Goal: Task Accomplishment & Management: Use online tool/utility

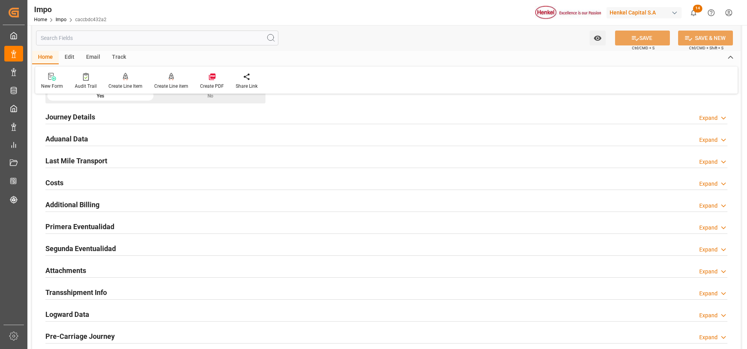
scroll to position [436, 0]
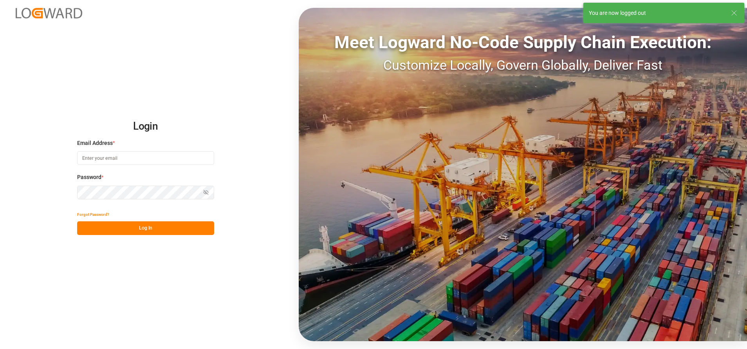
type input "[PERSON_NAME][EMAIL_ADDRESS][PERSON_NAME][DOMAIN_NAME]"
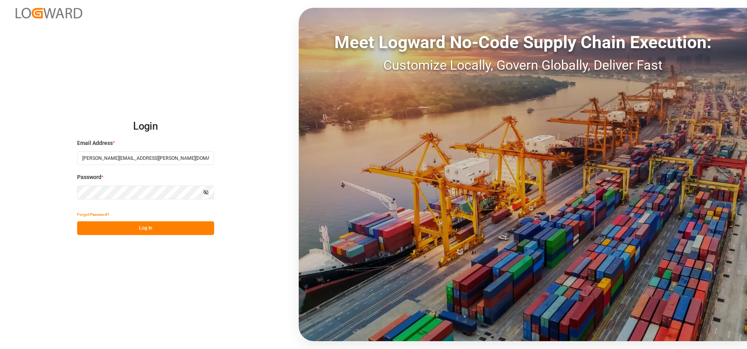
click at [167, 232] on button "Log In" at bounding box center [145, 228] width 137 height 14
click at [189, 231] on div "Forgot Password? Please wait" at bounding box center [145, 221] width 137 height 27
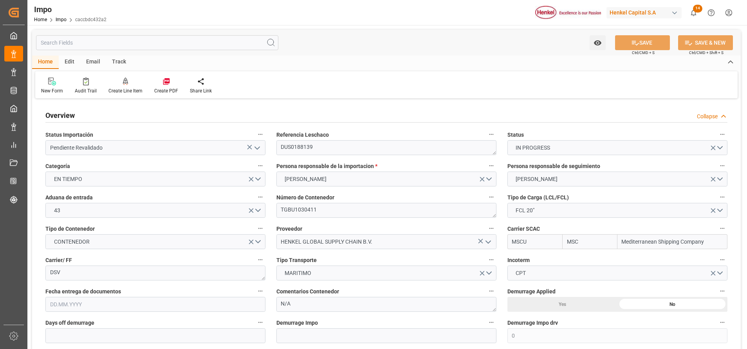
type input "MSC"
type input "Mediterranean Shipping Company"
type input "0"
type input "20"
type input "[DATE]"
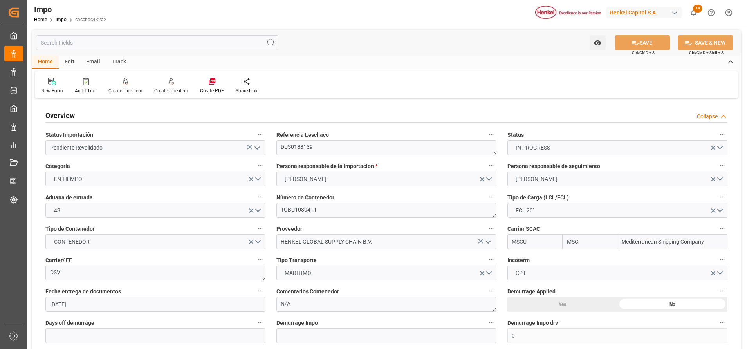
click at [70, 64] on div "Edit" at bounding box center [70, 62] width 22 height 13
click at [49, 58] on div "Watch Option SAVE Ctrl/CMD + S SAVE & NEW Ctrl/CMD + Shift + S Home Edit Email …" at bounding box center [386, 64] width 709 height 69
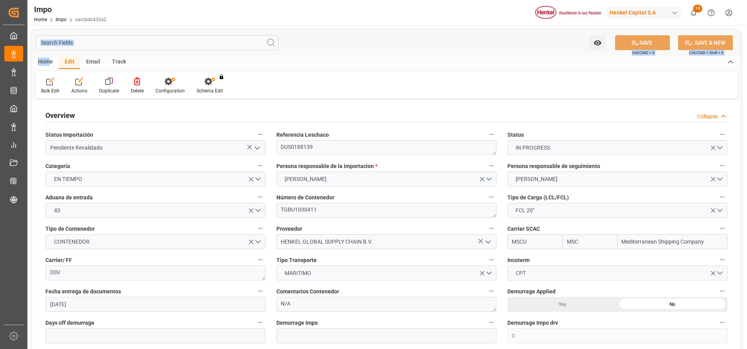
click at [47, 60] on div "Home" at bounding box center [45, 62] width 27 height 13
click at [0, 0] on span "Impo" at bounding box center [0, 0] width 0 height 0
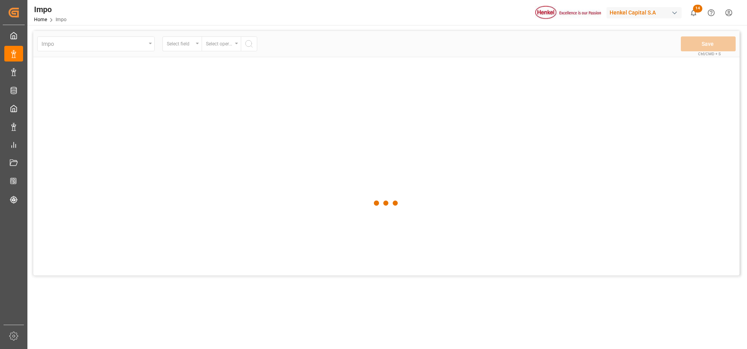
click at [33, 45] on div at bounding box center [386, 203] width 706 height 344
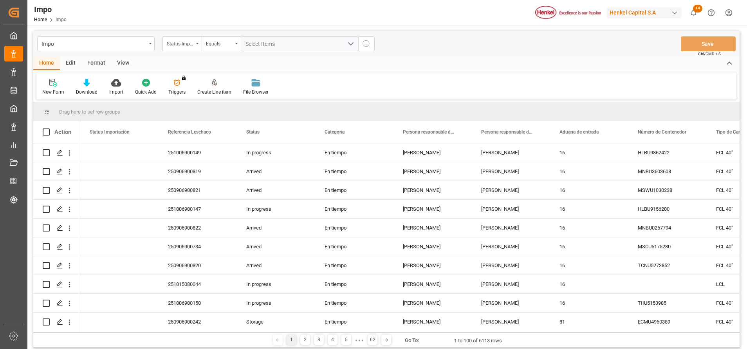
click at [99, 64] on div "Format" at bounding box center [96, 63] width 30 height 13
click at [58, 90] on div "Filter Rows" at bounding box center [53, 91] width 23 height 7
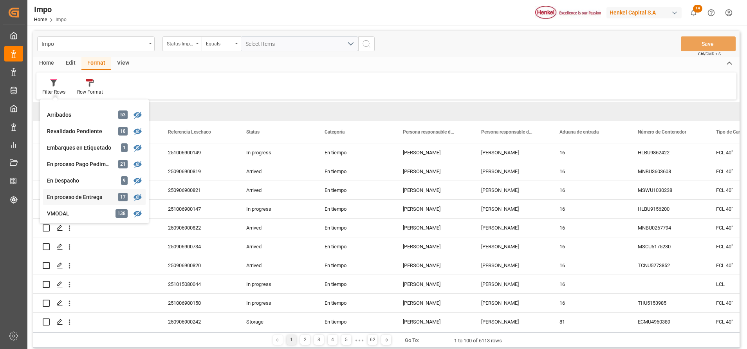
scroll to position [117, 0]
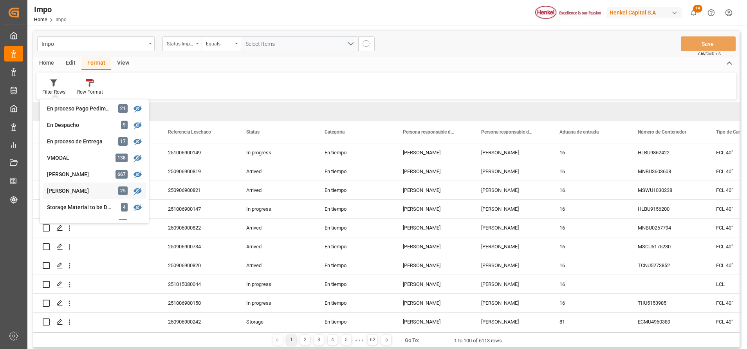
click at [72, 191] on div "[PERSON_NAME]" at bounding box center [81, 191] width 69 height 8
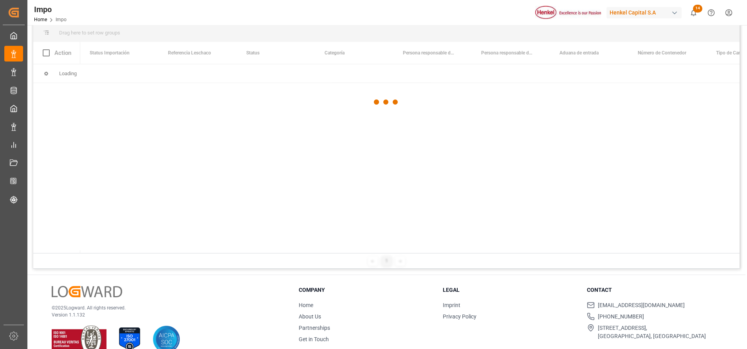
scroll to position [116, 0]
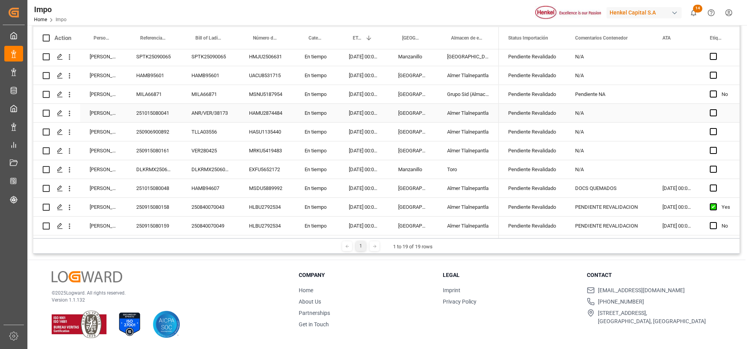
scroll to position [115, 0]
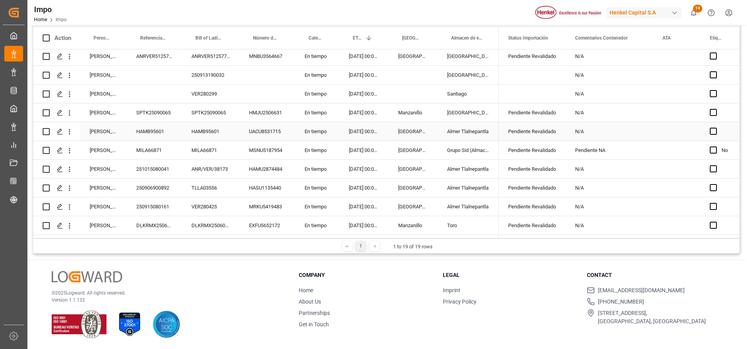
click at [152, 130] on div "HAMB95601" at bounding box center [154, 131] width 55 height 18
click at [173, 139] on input "HAMB95601" at bounding box center [154, 135] width 43 height 15
type input "H"
paste input "251006900252"
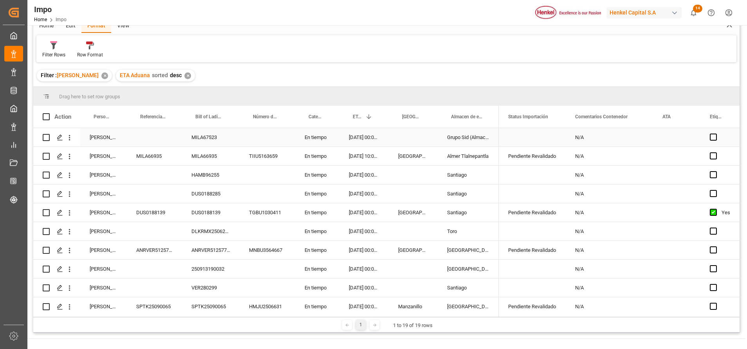
scroll to position [0, 0]
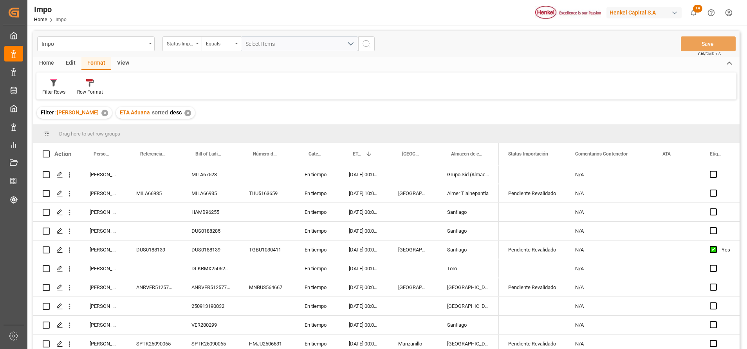
type input "251006900252"
click at [686, 33] on div "Impo Status Importación Equals Select Items Save Ctrl/CMD + S" at bounding box center [386, 44] width 706 height 26
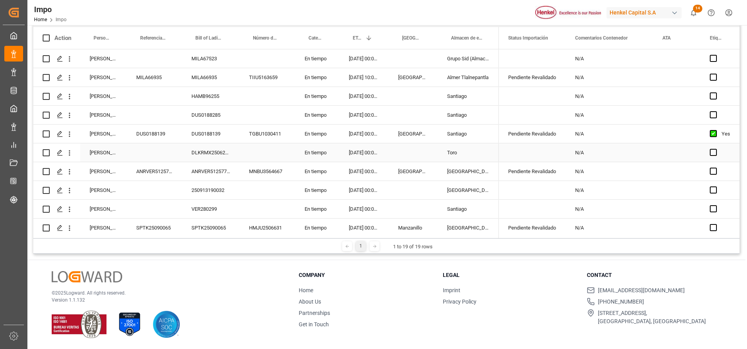
click at [167, 151] on div "Press SPACE to select this row." at bounding box center [154, 152] width 55 height 18
click at [167, 113] on div "Press SPACE to select this row." at bounding box center [154, 115] width 55 height 18
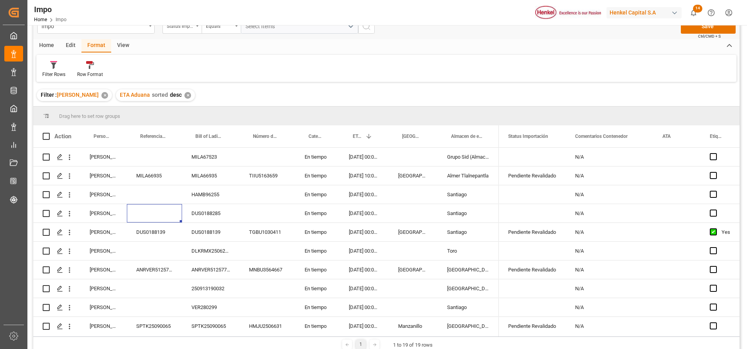
scroll to position [0, 0]
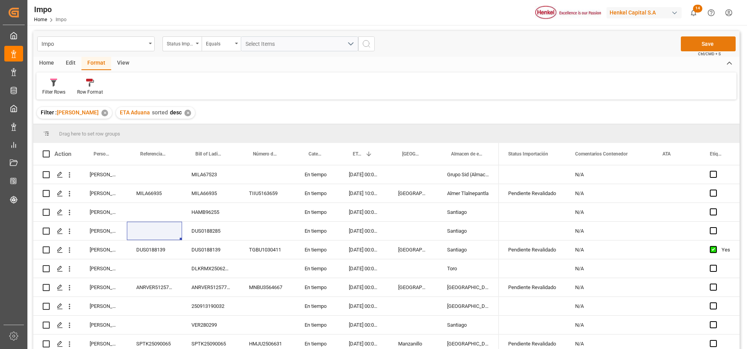
click at [704, 49] on button "Save" at bounding box center [708, 43] width 55 height 15
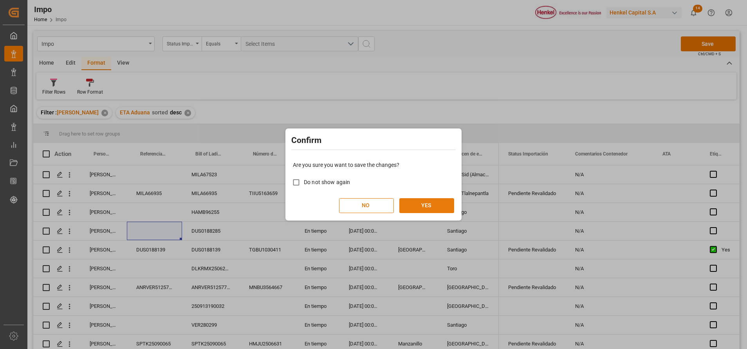
click at [440, 202] on button "YES" at bounding box center [426, 205] width 55 height 15
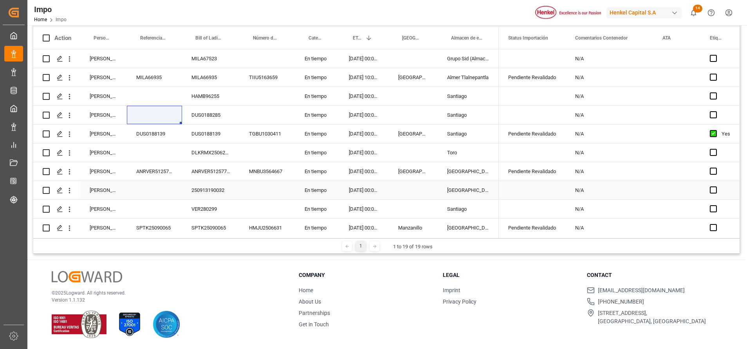
scroll to position [59, 0]
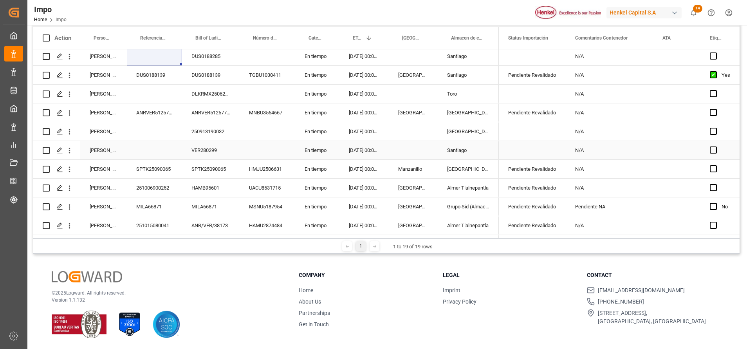
click at [172, 148] on div "Press SPACE to select this row." at bounding box center [154, 150] width 55 height 18
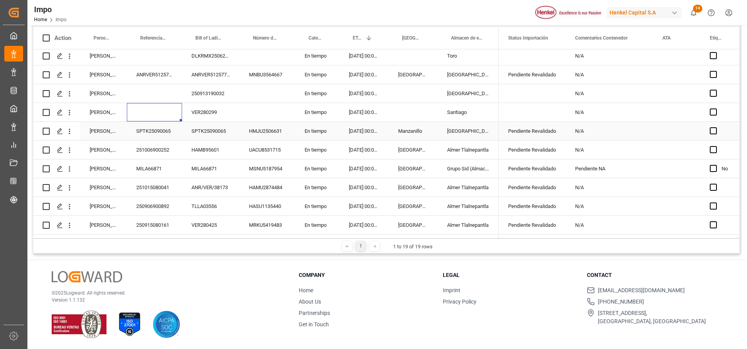
scroll to position [174, 0]
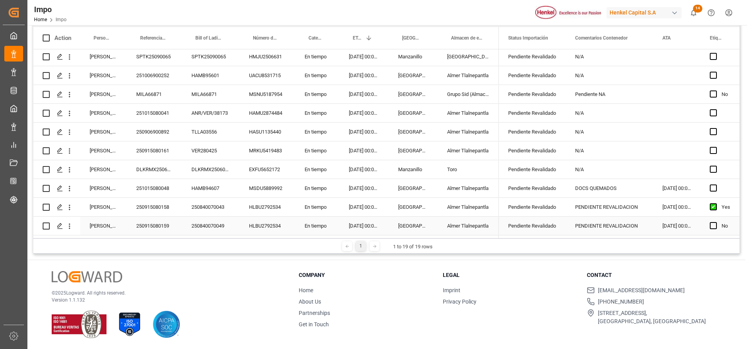
click at [261, 222] on div "HLBU2792534" at bounding box center [268, 226] width 56 height 18
drag, startPoint x: 269, startPoint y: 229, endPoint x: 266, endPoint y: 220, distance: 8.8
click at [268, 225] on div "HLBU2792534" at bounding box center [268, 226] width 56 height 18
click at [266, 220] on div "HLBU2792534" at bounding box center [268, 226] width 56 height 18
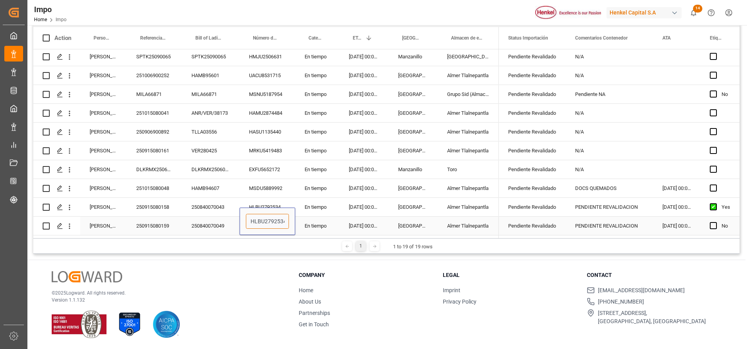
click at [265, 223] on input "HLBU2792534" at bounding box center [267, 221] width 43 height 15
click at [263, 204] on div "HLBU2792534" at bounding box center [268, 207] width 56 height 18
click at [265, 202] on div "HLBU2792534" at bounding box center [268, 207] width 56 height 18
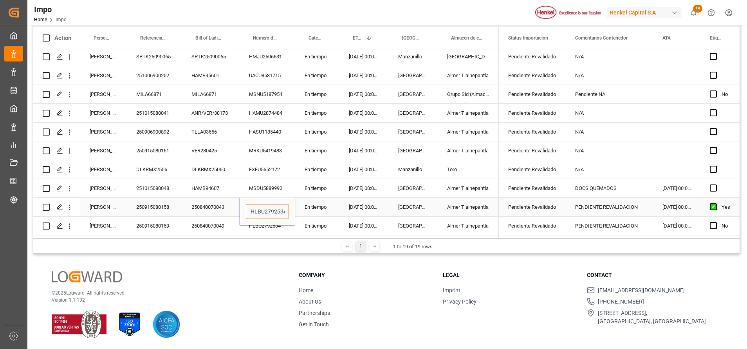
click at [263, 206] on input "HLBU2792534" at bounding box center [267, 211] width 43 height 15
click at [156, 206] on div "250915080158" at bounding box center [154, 207] width 55 height 18
click at [165, 208] on div "250915080158" at bounding box center [154, 207] width 55 height 18
click at [164, 207] on div "250915080158" at bounding box center [154, 207] width 55 height 18
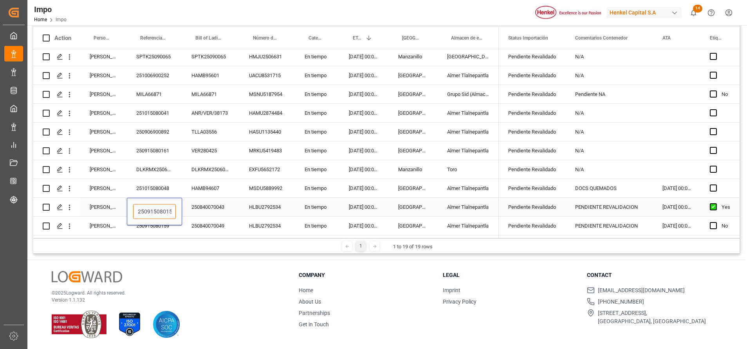
click at [157, 208] on input "250915080158" at bounding box center [154, 211] width 43 height 15
click at [232, 263] on div "© 2025 Logward. All rights reserved. Version 1.1.132 Company Home About Us Part…" at bounding box center [386, 304] width 718 height 89
click at [214, 209] on div "250840070043" at bounding box center [211, 207] width 58 height 18
click at [171, 201] on div "250915080158" at bounding box center [154, 207] width 55 height 18
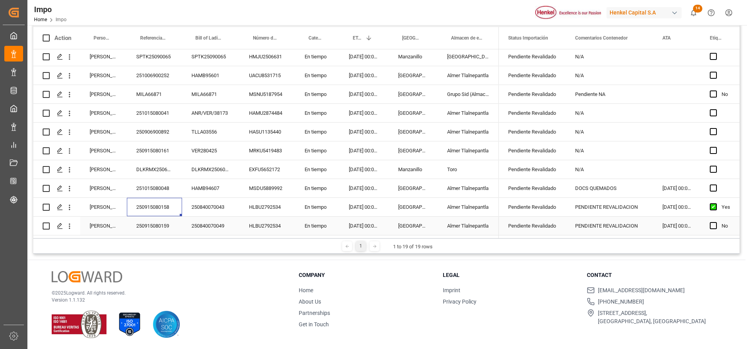
click at [170, 222] on div "250915080159" at bounding box center [154, 226] width 55 height 18
click at [157, 224] on div "250915080159" at bounding box center [154, 226] width 55 height 18
click at [152, 221] on input "250915080159" at bounding box center [154, 221] width 43 height 15
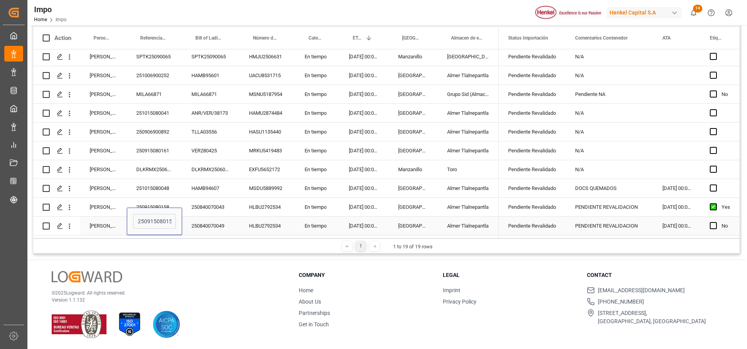
click at [154, 208] on div "250915080159" at bounding box center [154, 221] width 55 height 27
click at [156, 199] on div "250915080158" at bounding box center [154, 207] width 55 height 18
click at [155, 203] on div "250915080158" at bounding box center [154, 207] width 55 height 18
click at [153, 204] on input "250915080158" at bounding box center [154, 211] width 43 height 15
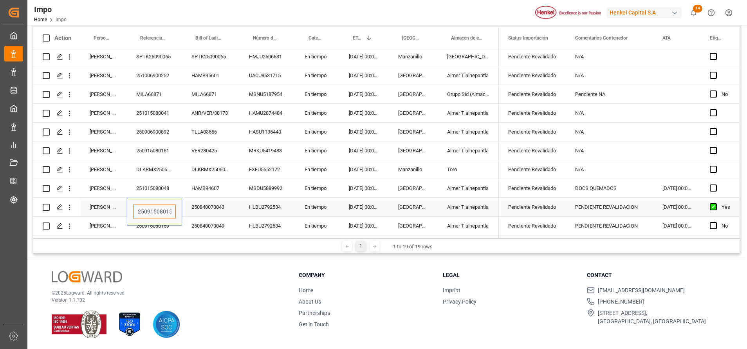
click at [154, 204] on input "250915080158" at bounding box center [154, 211] width 43 height 15
click at [263, 280] on div "© 2025 Logward. All rights reserved. Version 1.1.132" at bounding box center [165, 304] width 227 height 67
click at [163, 208] on input "250915080158" at bounding box center [154, 211] width 43 height 15
click at [231, 272] on div "© 2025 Logward. All rights reserved. Version 1.1.132" at bounding box center [165, 304] width 227 height 67
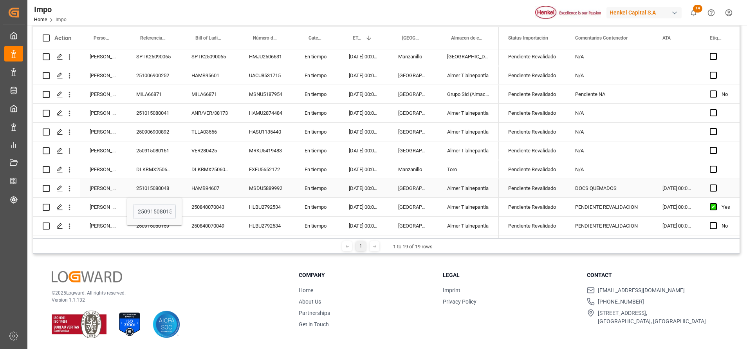
click at [206, 184] on div "HAMB94607" at bounding box center [211, 188] width 58 height 18
click at [207, 187] on input "HAMB94607" at bounding box center [210, 192] width 45 height 15
click at [215, 191] on input "HAMB94607" at bounding box center [210, 192] width 45 height 15
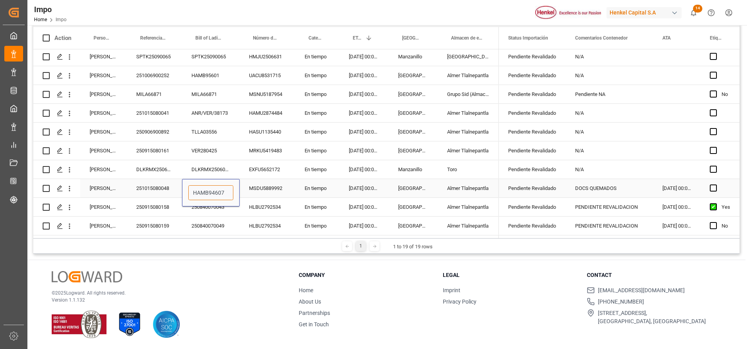
click at [215, 191] on input "HAMB94607" at bounding box center [210, 192] width 45 height 15
click at [224, 162] on div "DLKRMX2506063" at bounding box center [211, 169] width 58 height 18
click at [218, 168] on div "DLKRMX2506063" at bounding box center [211, 169] width 58 height 18
click at [219, 168] on div "DLKRMX2506063" at bounding box center [211, 169] width 58 height 18
click at [218, 170] on input "DLKRMX2506063" at bounding box center [210, 173] width 45 height 15
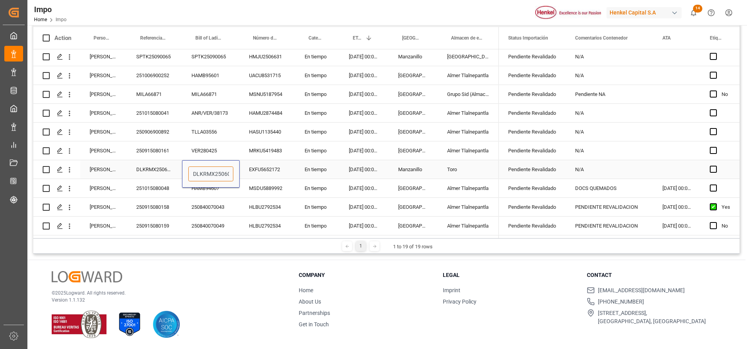
click at [218, 170] on input "DLKRMX2506063" at bounding box center [210, 173] width 45 height 15
click at [154, 166] on div "DLKRMX2506063" at bounding box center [154, 169] width 55 height 18
click at [171, 171] on input "DLKRMX2506063" at bounding box center [154, 173] width 43 height 15
click at [226, 165] on div "DLKRMX2506063" at bounding box center [211, 169] width 58 height 18
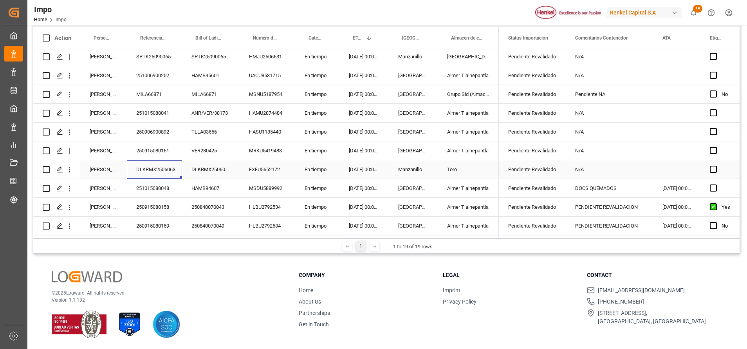
click at [162, 168] on div "DLKRMX2506063" at bounding box center [154, 169] width 55 height 18
click at [162, 171] on input "DLKRMX2506063" at bounding box center [154, 173] width 43 height 15
paste input "251006900273"
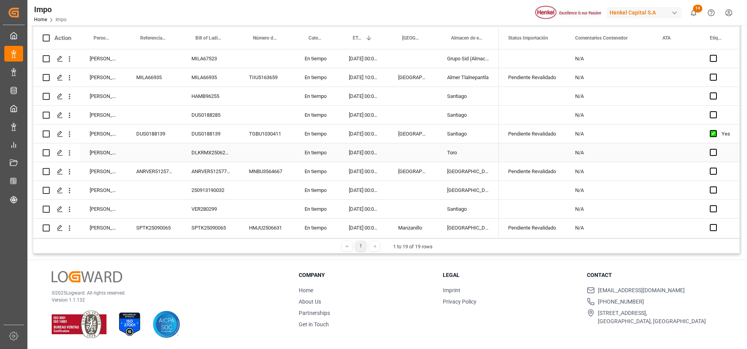
scroll to position [0, 0]
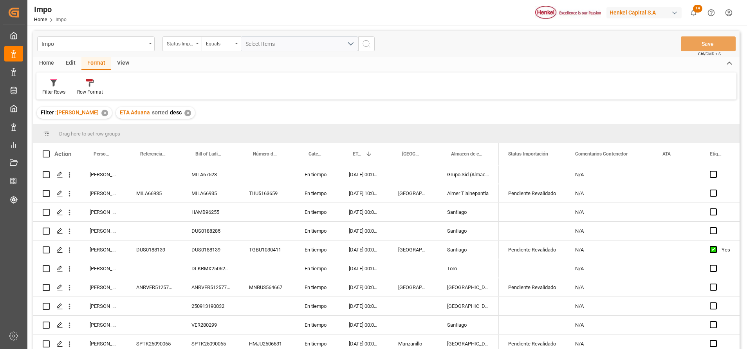
type input "251006900273"
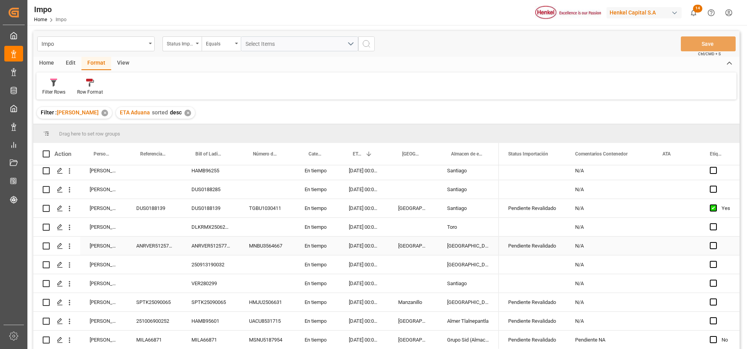
scroll to position [174, 0]
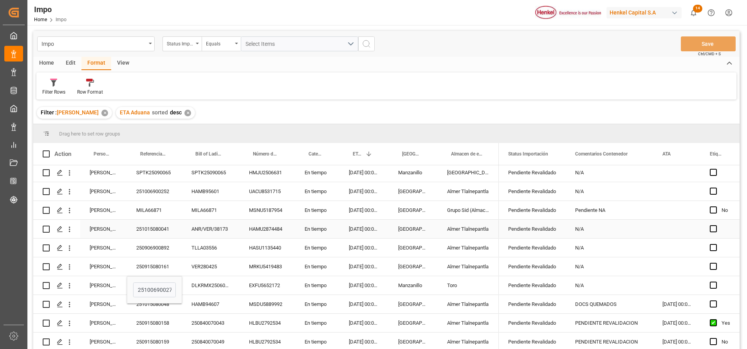
click at [156, 220] on div "251015080041" at bounding box center [154, 229] width 55 height 18
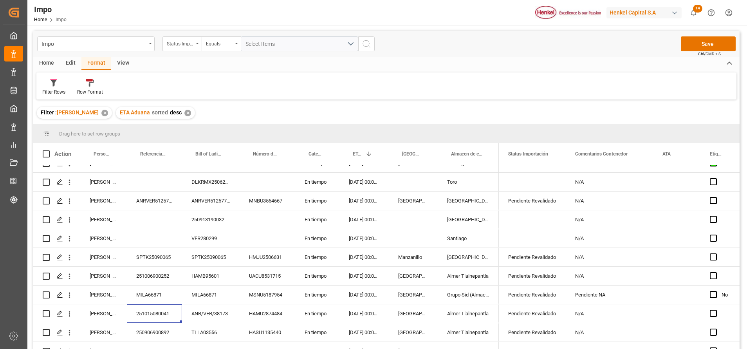
scroll to position [0, 0]
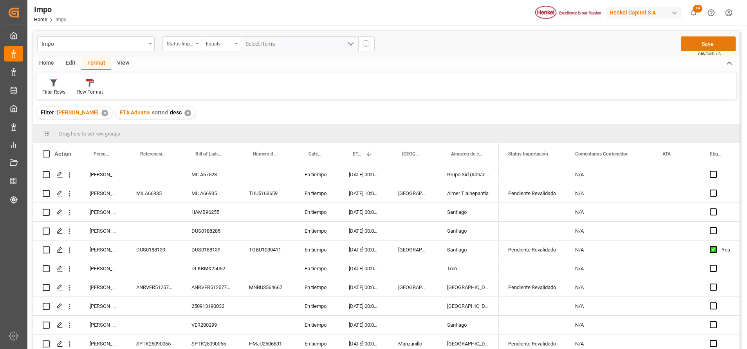
click at [714, 43] on button "Save" at bounding box center [708, 43] width 55 height 15
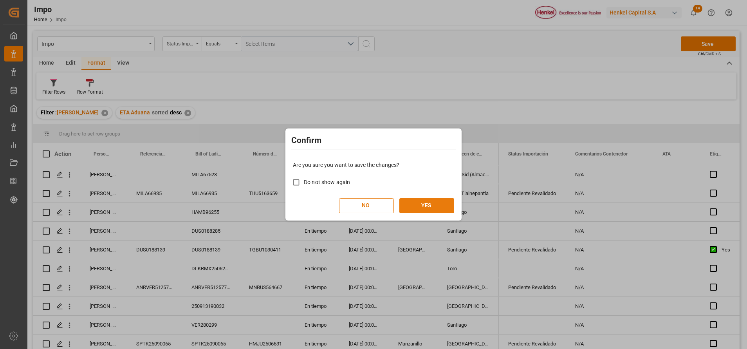
click at [430, 201] on button "YES" at bounding box center [426, 205] width 55 height 15
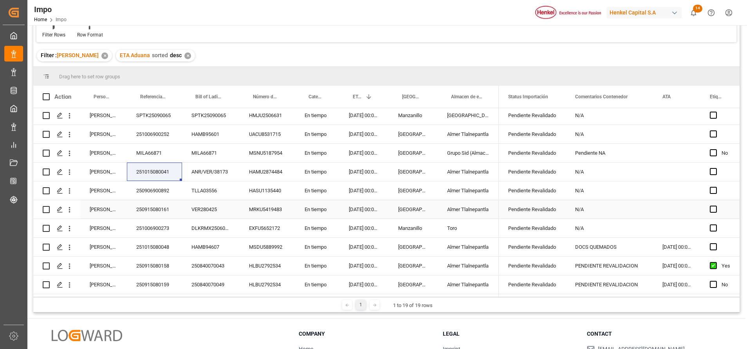
scroll to position [116, 0]
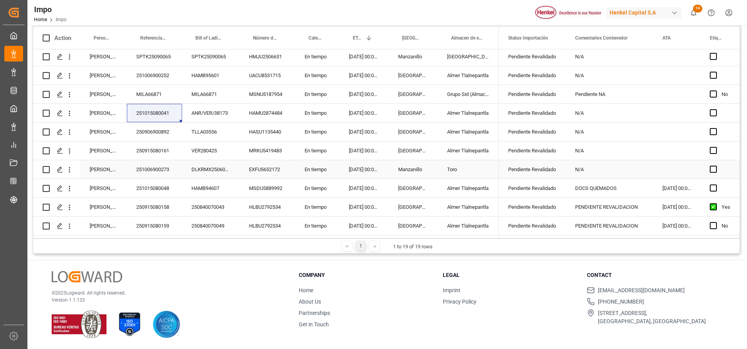
click at [197, 164] on div "DLKRMX2506063" at bounding box center [211, 169] width 58 height 18
click at [201, 165] on div "DLKRMX2506063" at bounding box center [211, 169] width 58 height 18
click at [202, 165] on div "DLKRMX2506063" at bounding box center [211, 169] width 58 height 18
click at [208, 171] on input "DLKRMX2506063" at bounding box center [210, 173] width 45 height 15
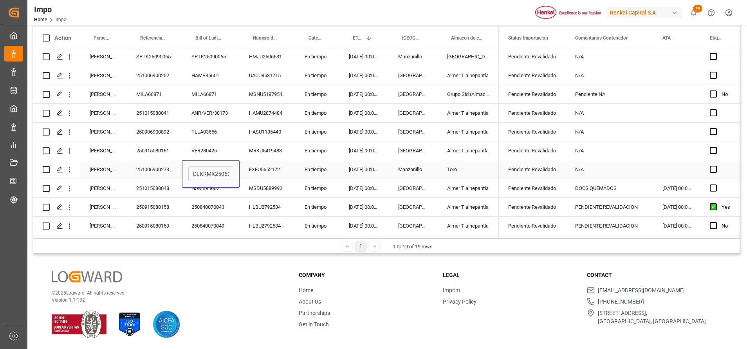
click at [327, 171] on div "En tiempo" at bounding box center [317, 169] width 44 height 18
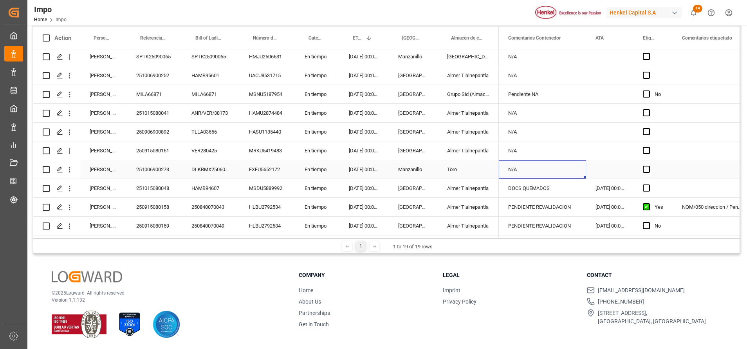
scroll to position [0, 0]
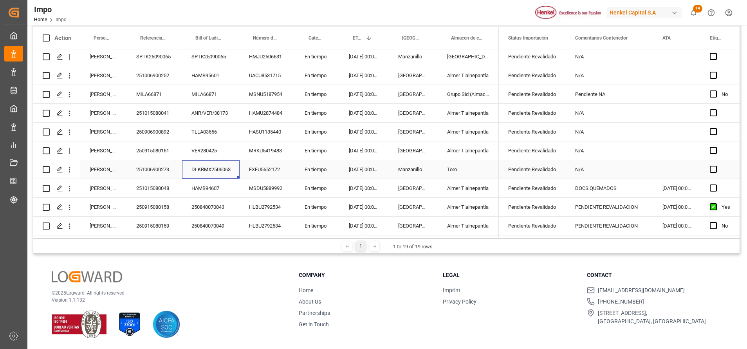
click at [258, 166] on div "EXFU5652172" at bounding box center [268, 169] width 56 height 18
click at [266, 163] on div "EXFU5652172" at bounding box center [268, 169] width 56 height 18
click at [260, 171] on input "EXFU5652172" at bounding box center [267, 173] width 43 height 15
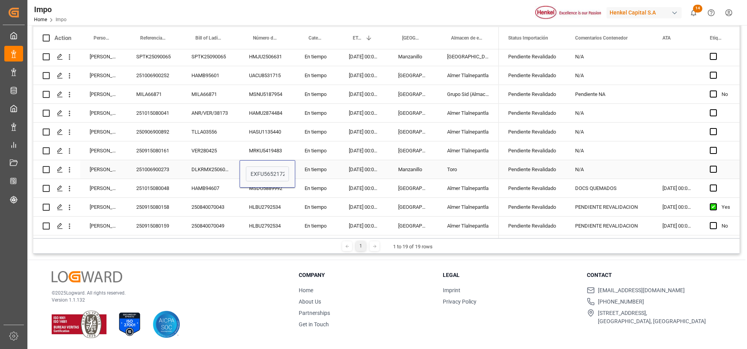
click at [375, 168] on div "[DATE] 00:00:00" at bounding box center [363, 169] width 49 height 18
click at [584, 186] on div "DOCS QUEMADOS" at bounding box center [609, 188] width 87 height 18
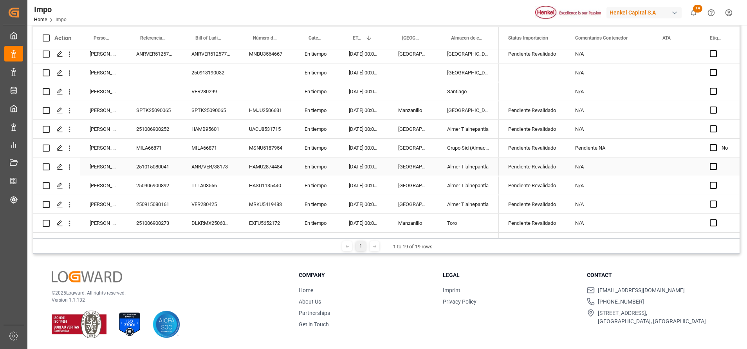
scroll to position [174, 0]
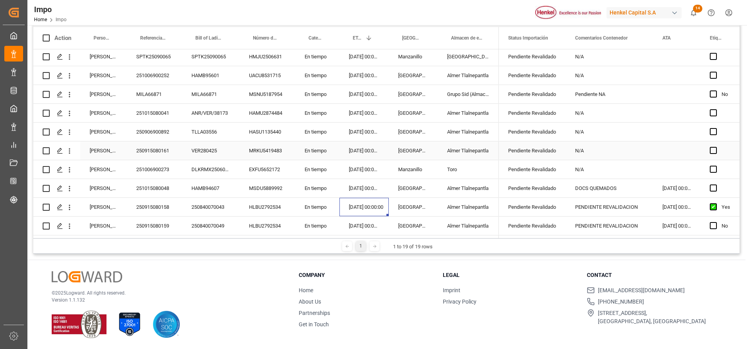
click at [220, 143] on div "VER280425" at bounding box center [211, 150] width 58 height 18
click at [200, 148] on div "VER280425" at bounding box center [211, 150] width 58 height 18
click at [209, 162] on div "VER280425" at bounding box center [211, 154] width 58 height 27
click at [204, 149] on input "VER280425" at bounding box center [210, 155] width 45 height 15
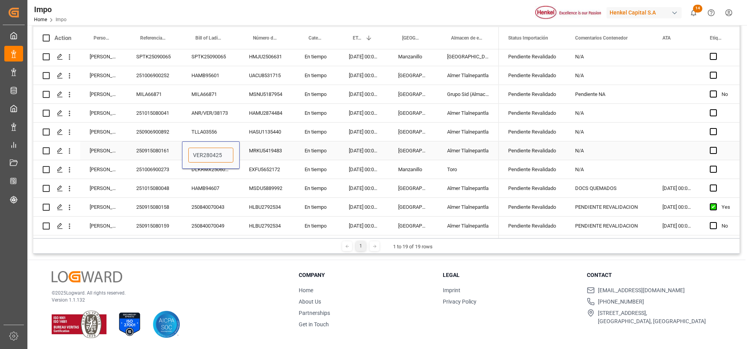
click at [204, 149] on input "VER280425" at bounding box center [210, 155] width 45 height 15
